Goal: Check status

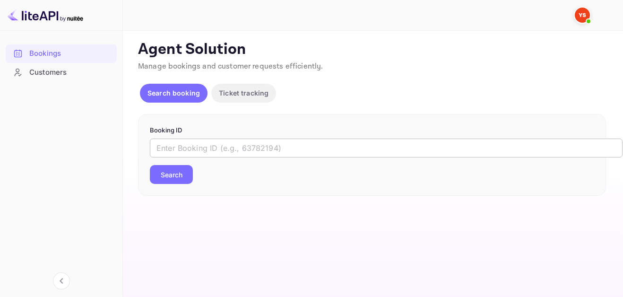
click at [224, 143] on input "text" at bounding box center [386, 148] width 473 height 19
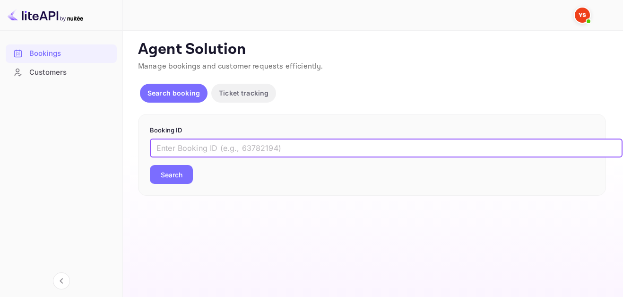
paste input "9596220"
type input "9596220"
click at [191, 170] on button "Search" at bounding box center [171, 174] width 43 height 19
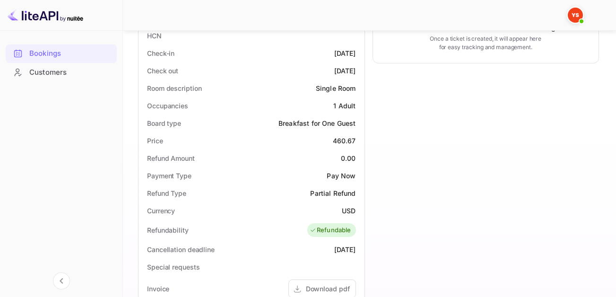
scroll to position [189, 0]
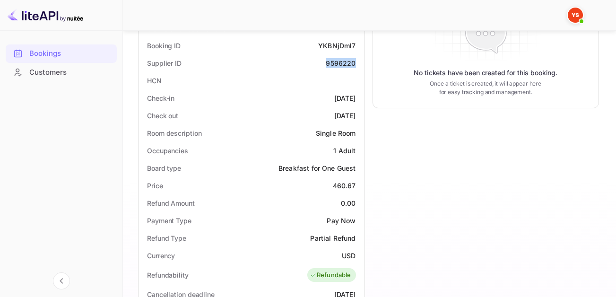
drag, startPoint x: 326, startPoint y: 63, endPoint x: 357, endPoint y: 59, distance: 30.6
click at [357, 59] on div "Supplier ID 9596220" at bounding box center [251, 63] width 219 height 18
copy div "9596220"
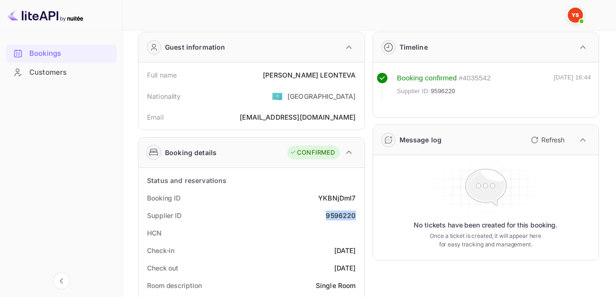
scroll to position [0, 0]
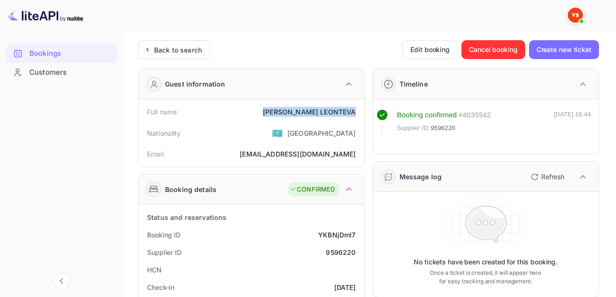
drag, startPoint x: 287, startPoint y: 111, endPoint x: 356, endPoint y: 113, distance: 69.1
click at [356, 113] on div "Full name [PERSON_NAME]" at bounding box center [251, 112] width 219 height 18
copy div "[PERSON_NAME]"
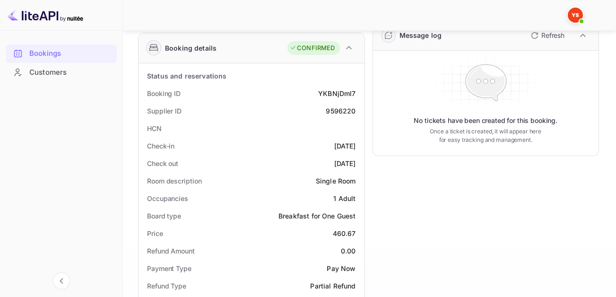
scroll to position [142, 0]
drag, startPoint x: 334, startPoint y: 231, endPoint x: 354, endPoint y: 231, distance: 19.9
click at [354, 231] on div "460.67" at bounding box center [344, 233] width 23 height 10
copy div "460.67"
